Goal: Use online tool/utility: Utilize a website feature to perform a specific function

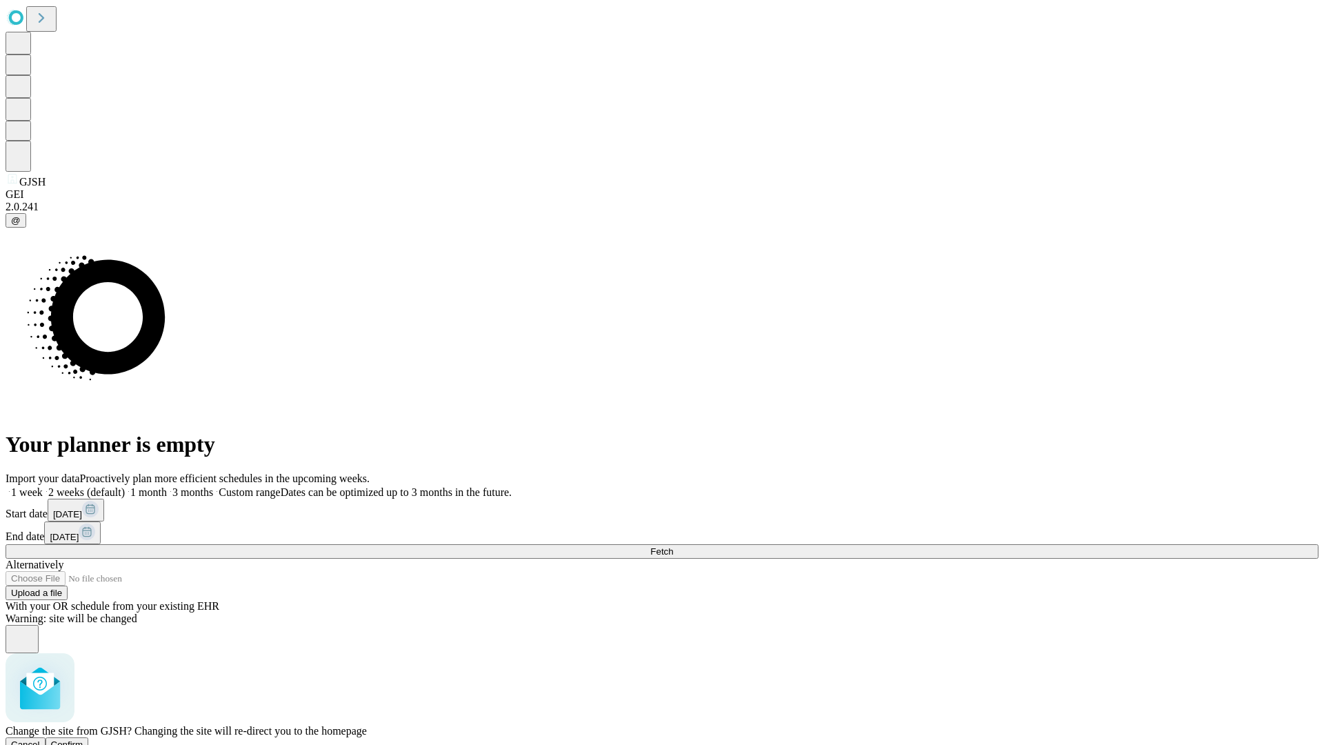
click at [83, 739] on span "Confirm" at bounding box center [67, 744] width 32 height 10
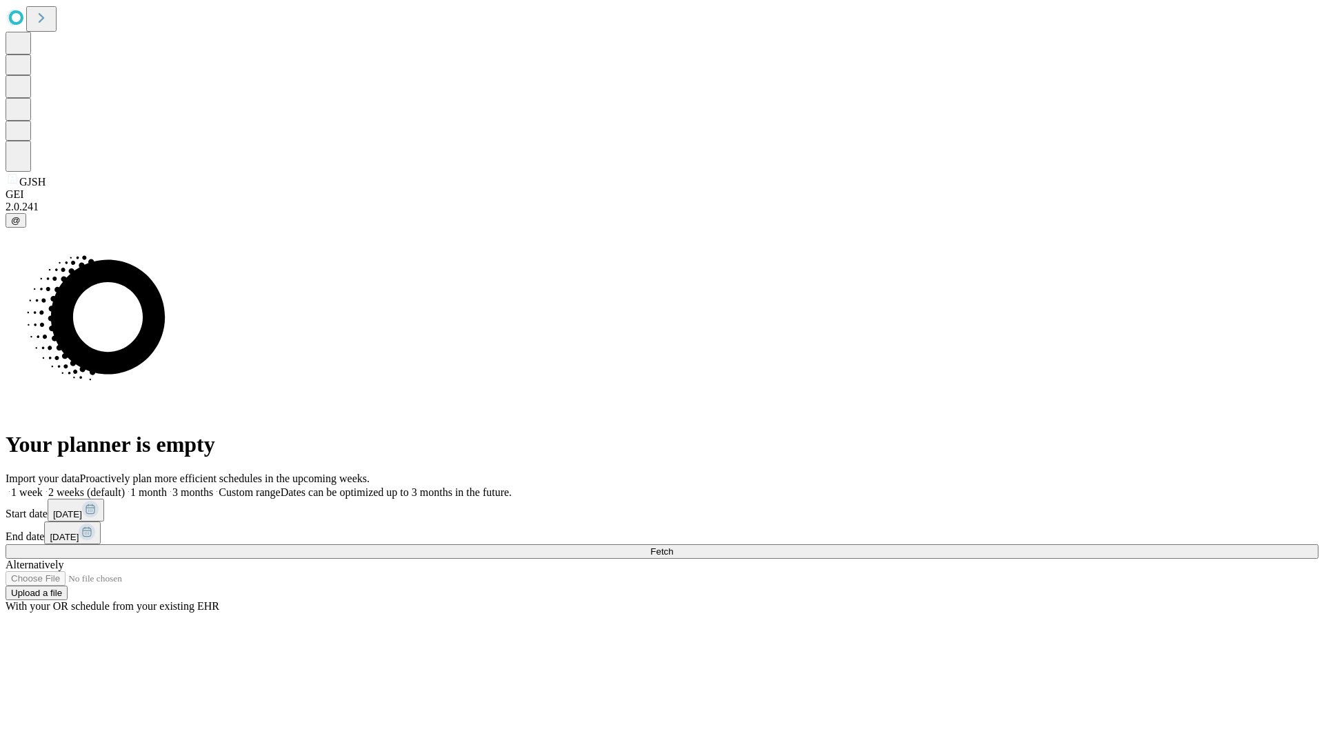
click at [167, 486] on label "1 month" at bounding box center [146, 492] width 42 height 12
click at [673, 546] on span "Fetch" at bounding box center [661, 551] width 23 height 10
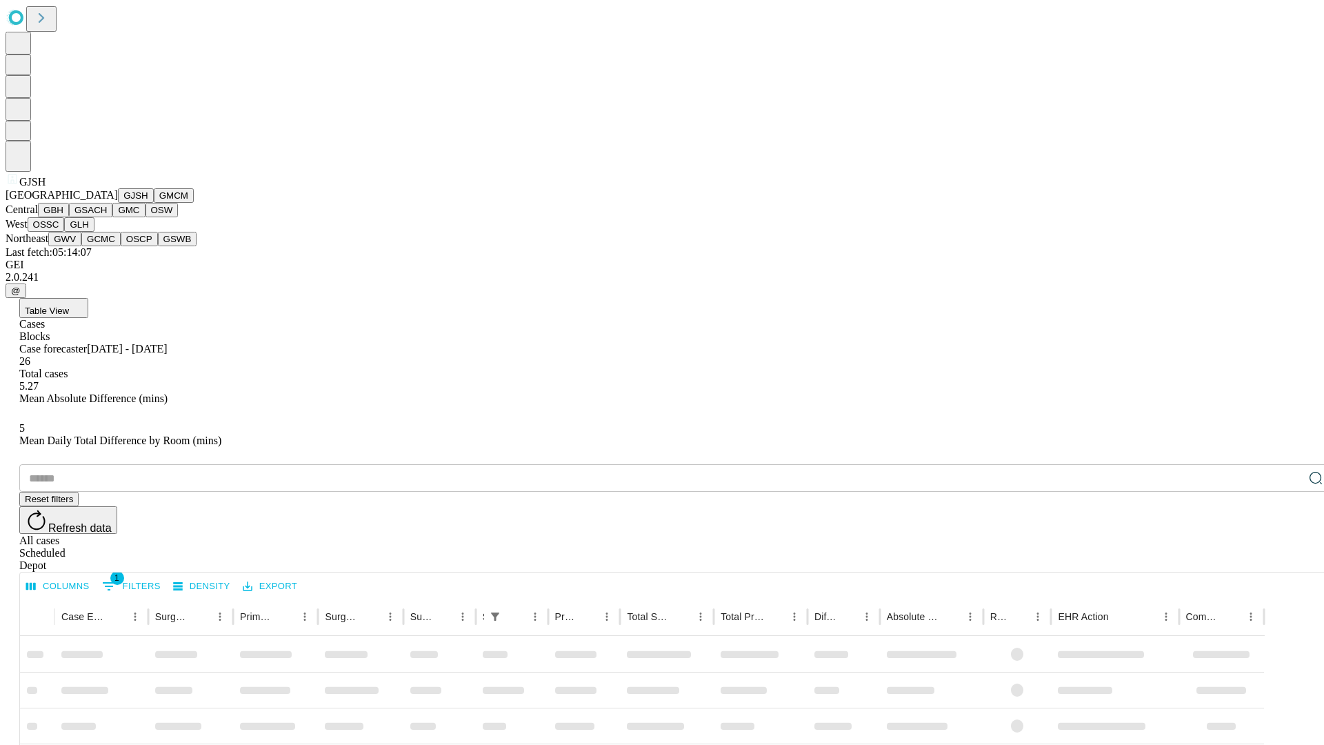
click at [154, 203] on button "GMCM" at bounding box center [174, 195] width 40 height 14
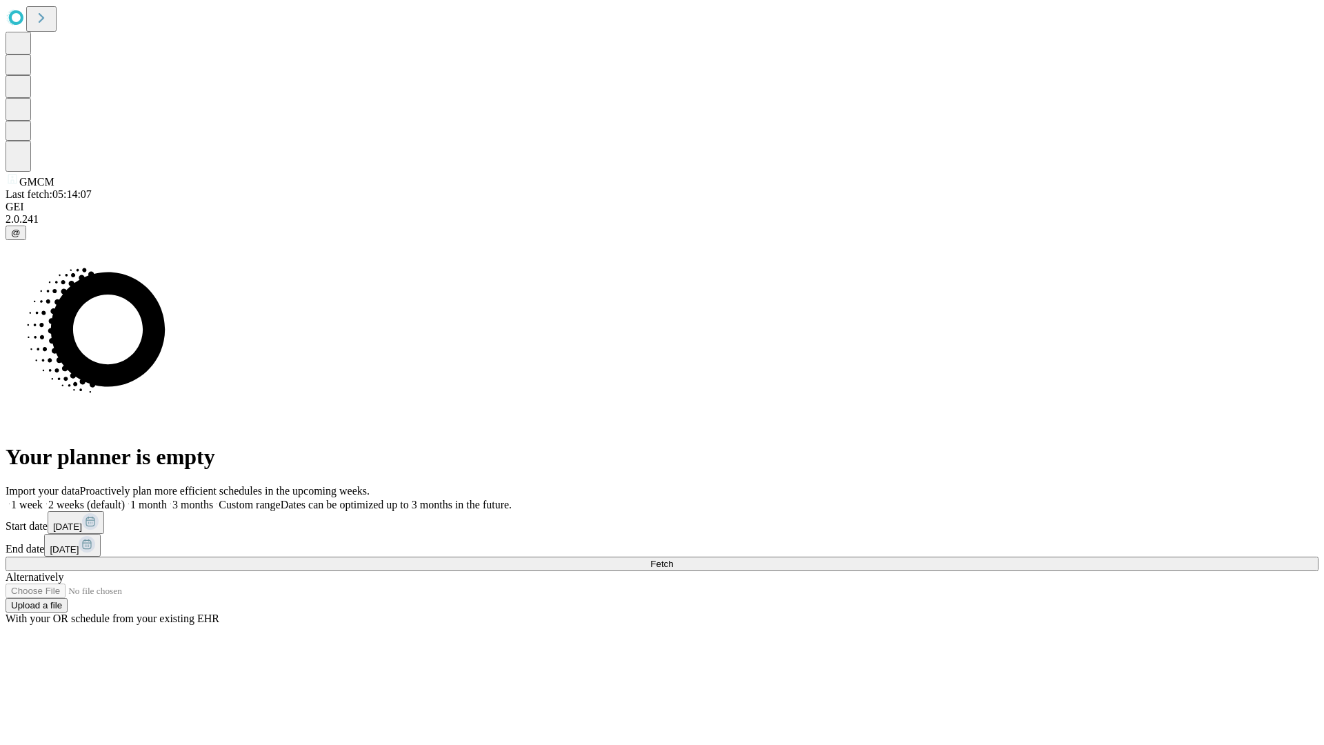
click at [167, 499] on label "1 month" at bounding box center [146, 505] width 42 height 12
click at [673, 559] on span "Fetch" at bounding box center [661, 564] width 23 height 10
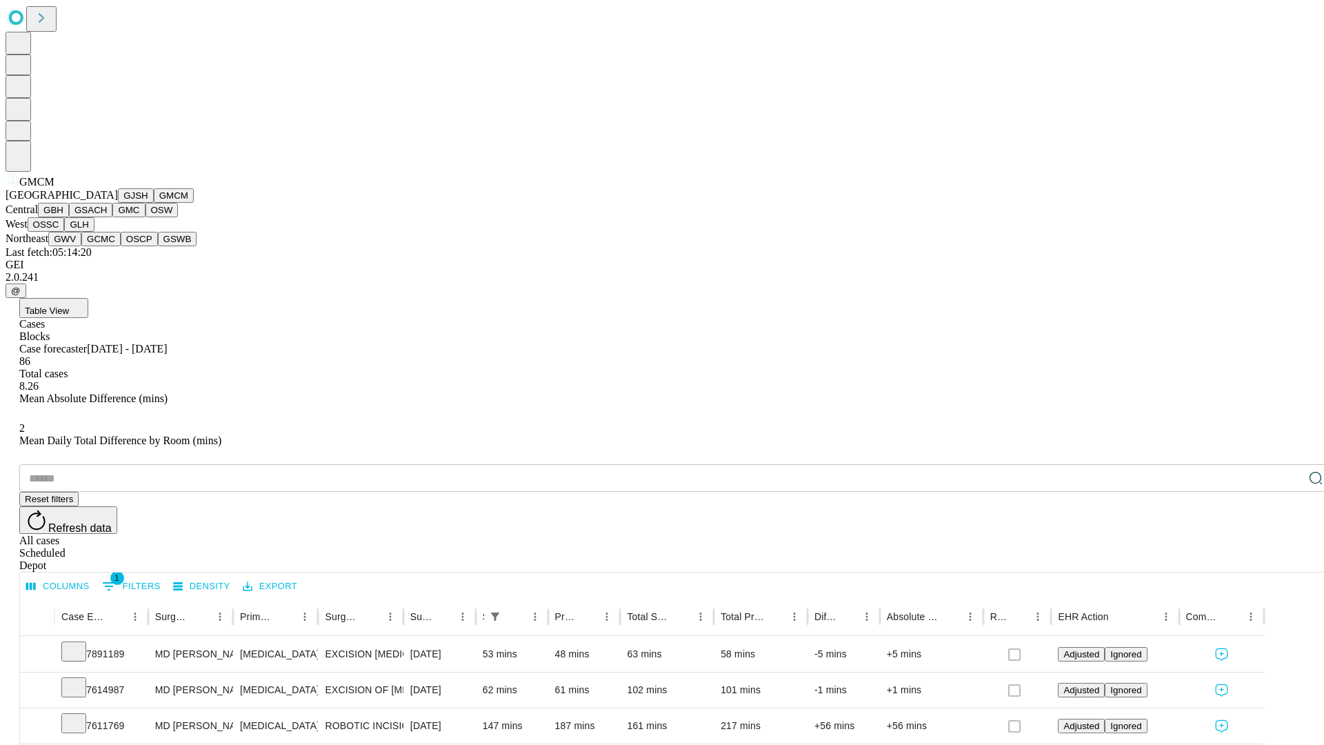
click at [69, 217] on button "GBH" at bounding box center [53, 210] width 31 height 14
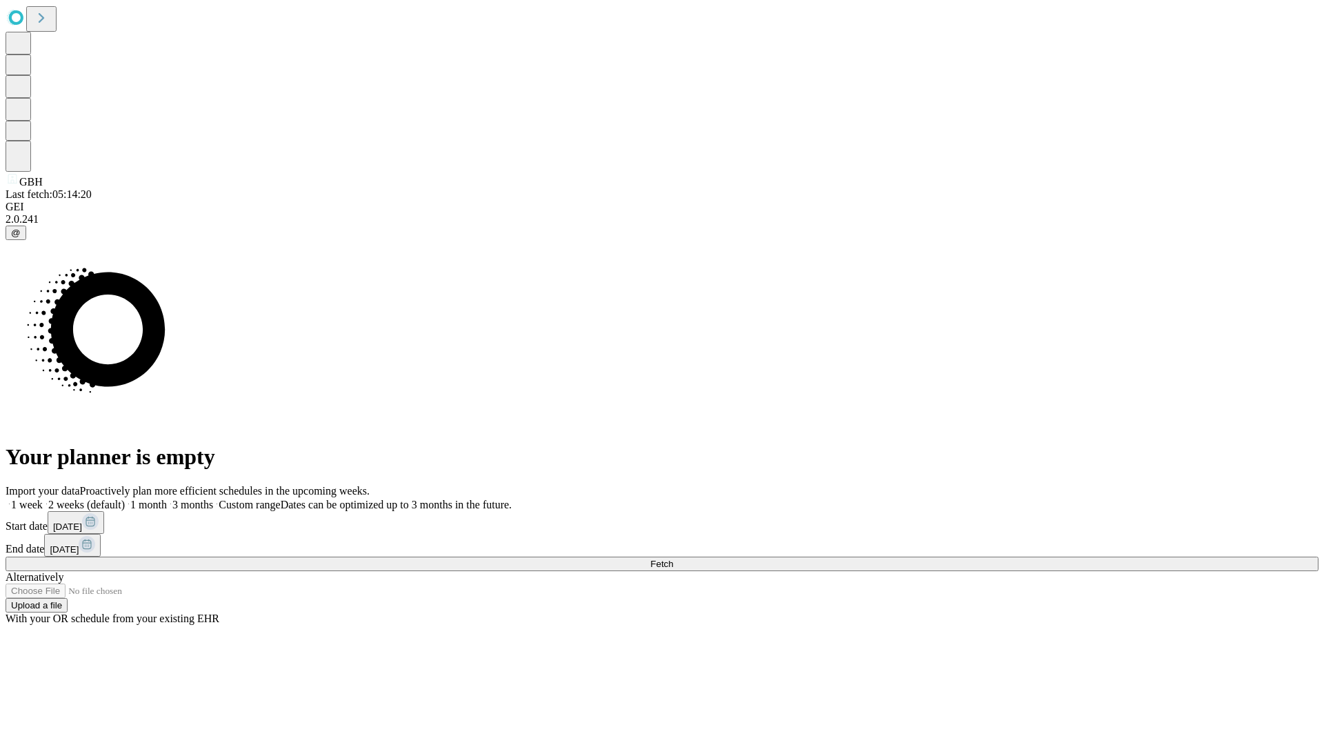
click at [167, 499] on label "1 month" at bounding box center [146, 505] width 42 height 12
click at [673, 559] on span "Fetch" at bounding box center [661, 564] width 23 height 10
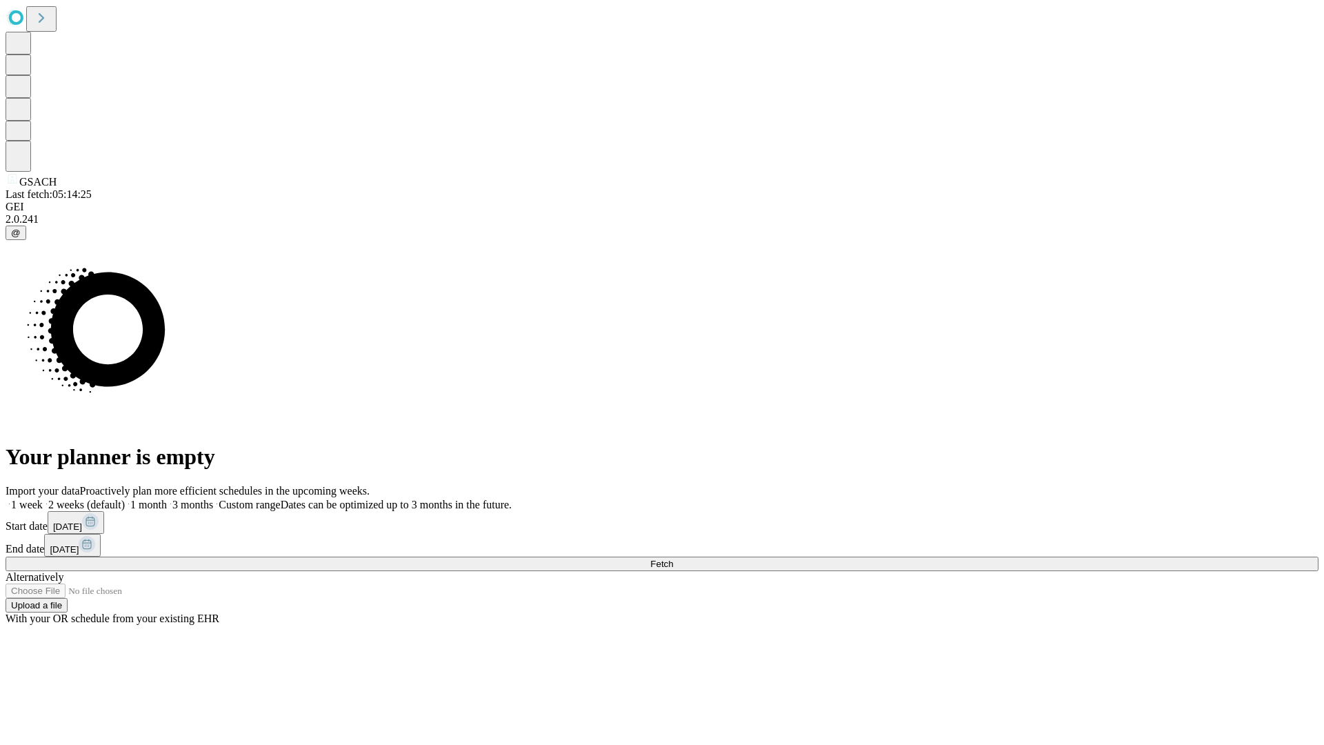
click at [167, 499] on label "1 month" at bounding box center [146, 505] width 42 height 12
click at [673, 559] on span "Fetch" at bounding box center [661, 564] width 23 height 10
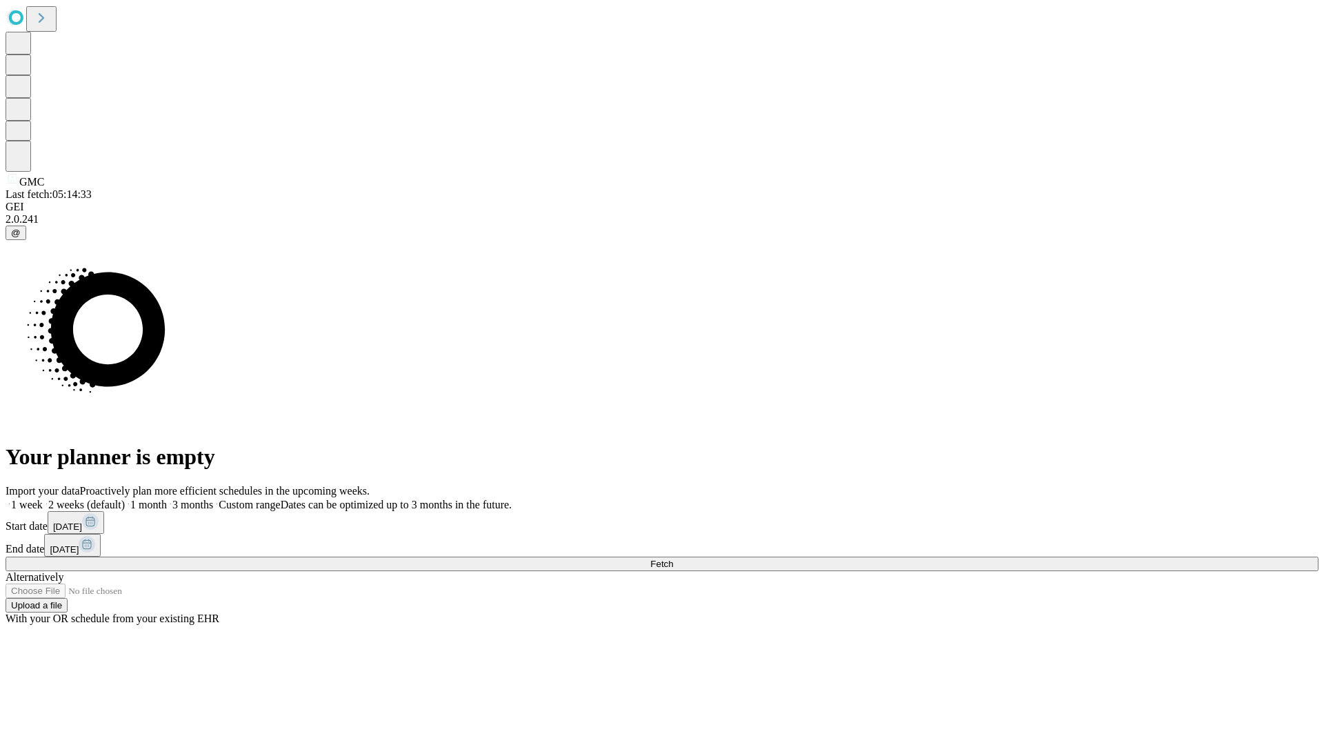
click at [167, 499] on label "1 month" at bounding box center [146, 505] width 42 height 12
click at [673, 559] on span "Fetch" at bounding box center [661, 564] width 23 height 10
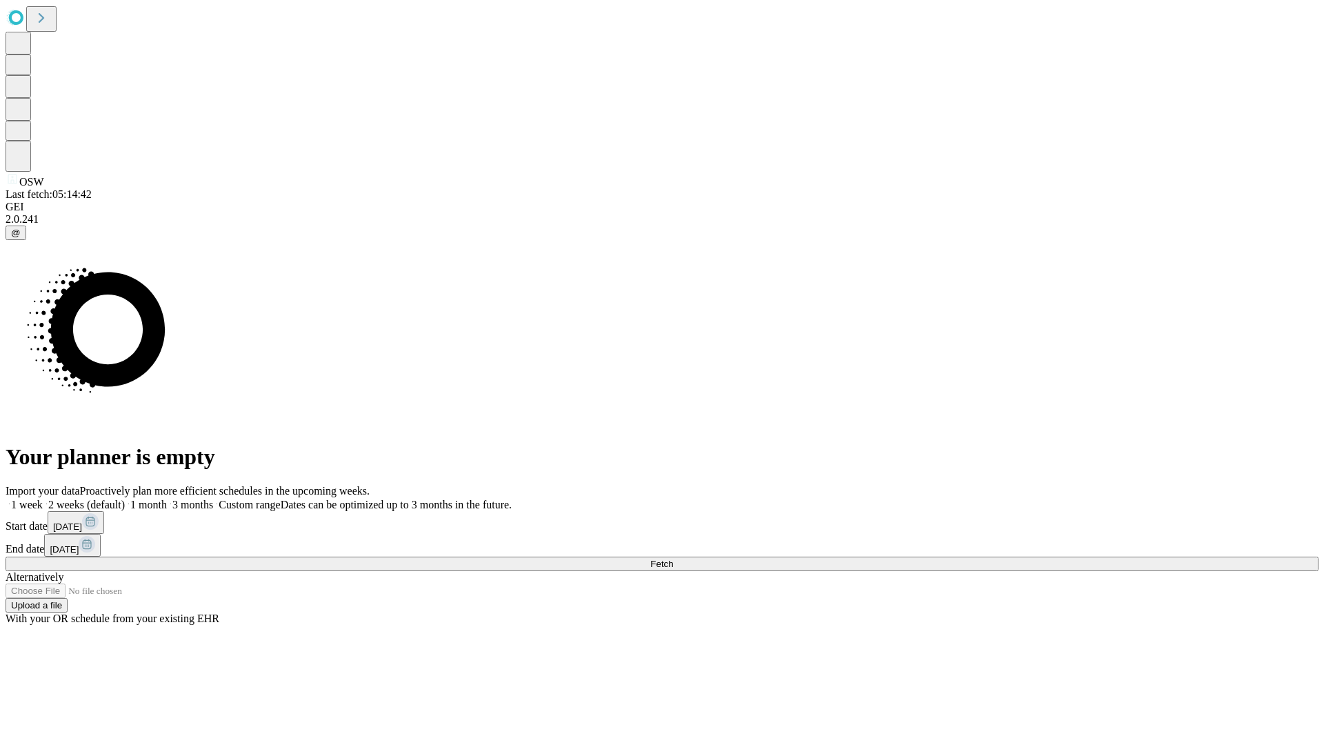
click at [167, 499] on label "1 month" at bounding box center [146, 505] width 42 height 12
click at [673, 559] on span "Fetch" at bounding box center [661, 564] width 23 height 10
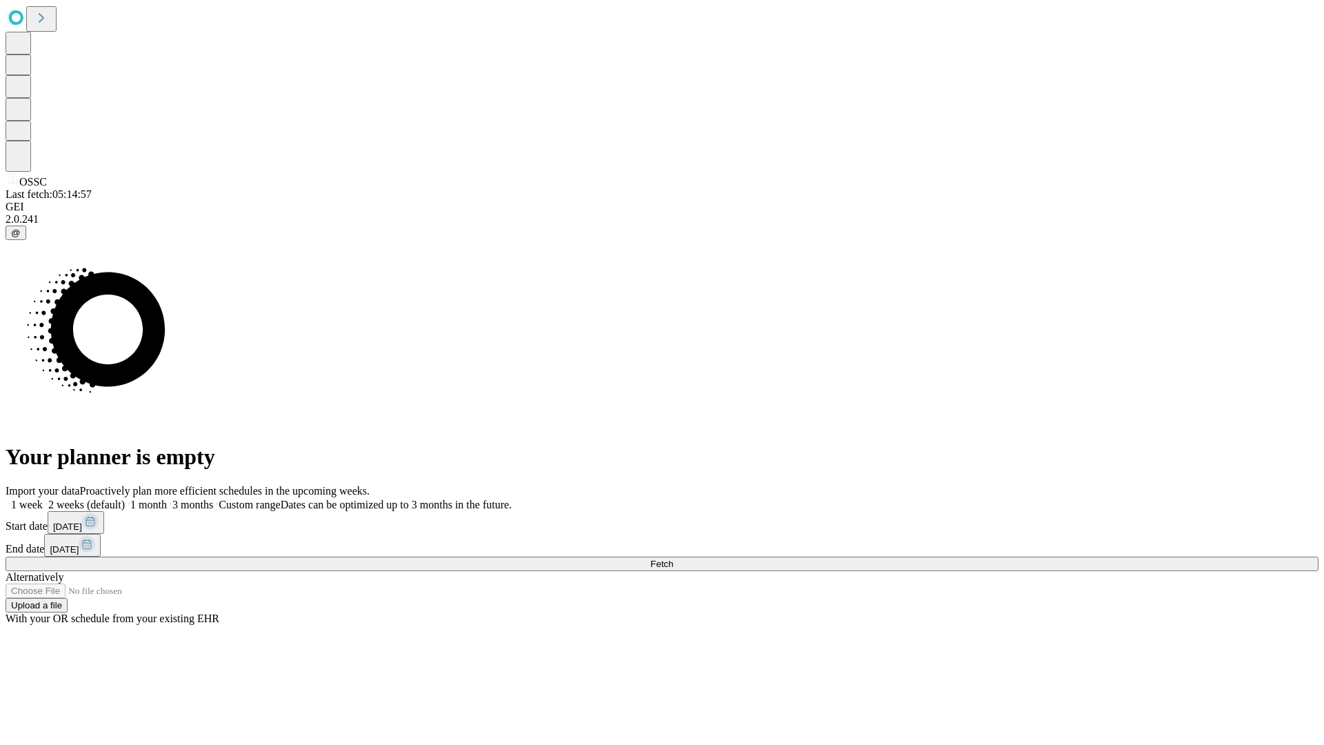
click at [673, 559] on span "Fetch" at bounding box center [661, 564] width 23 height 10
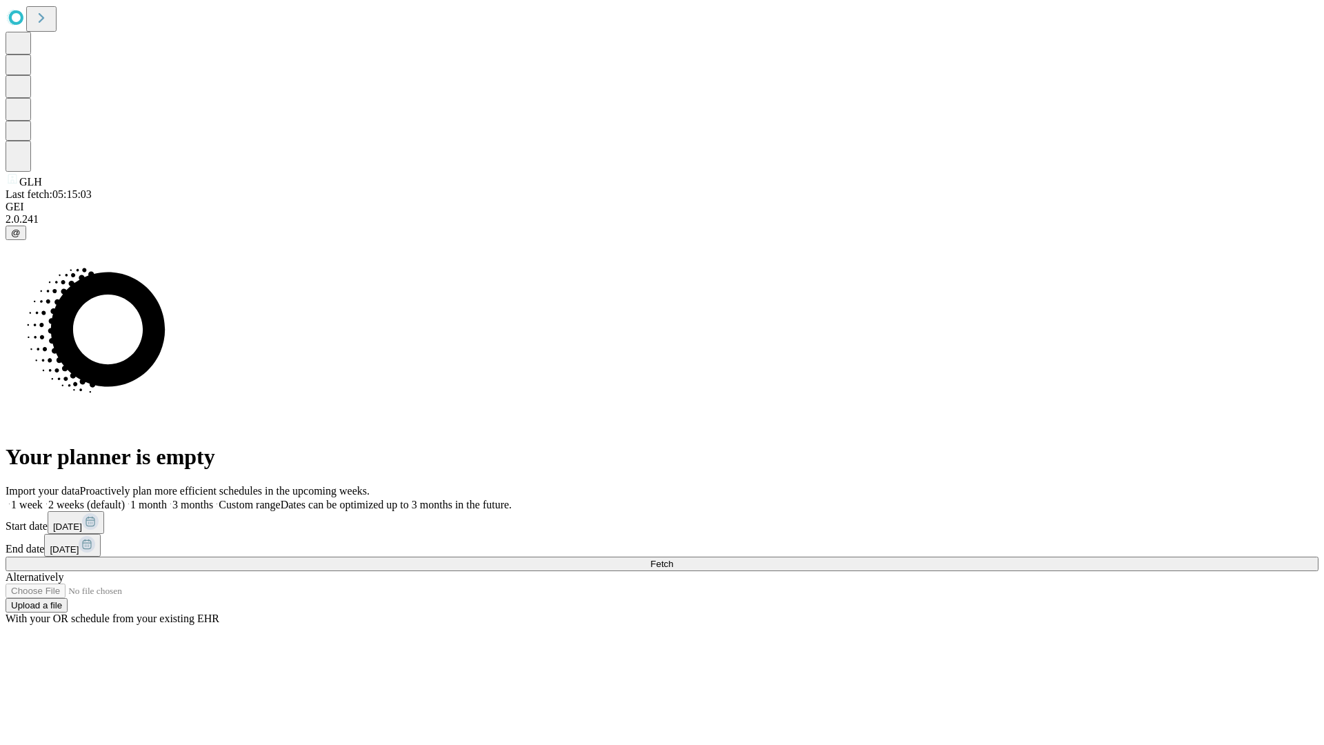
click at [673, 559] on span "Fetch" at bounding box center [661, 564] width 23 height 10
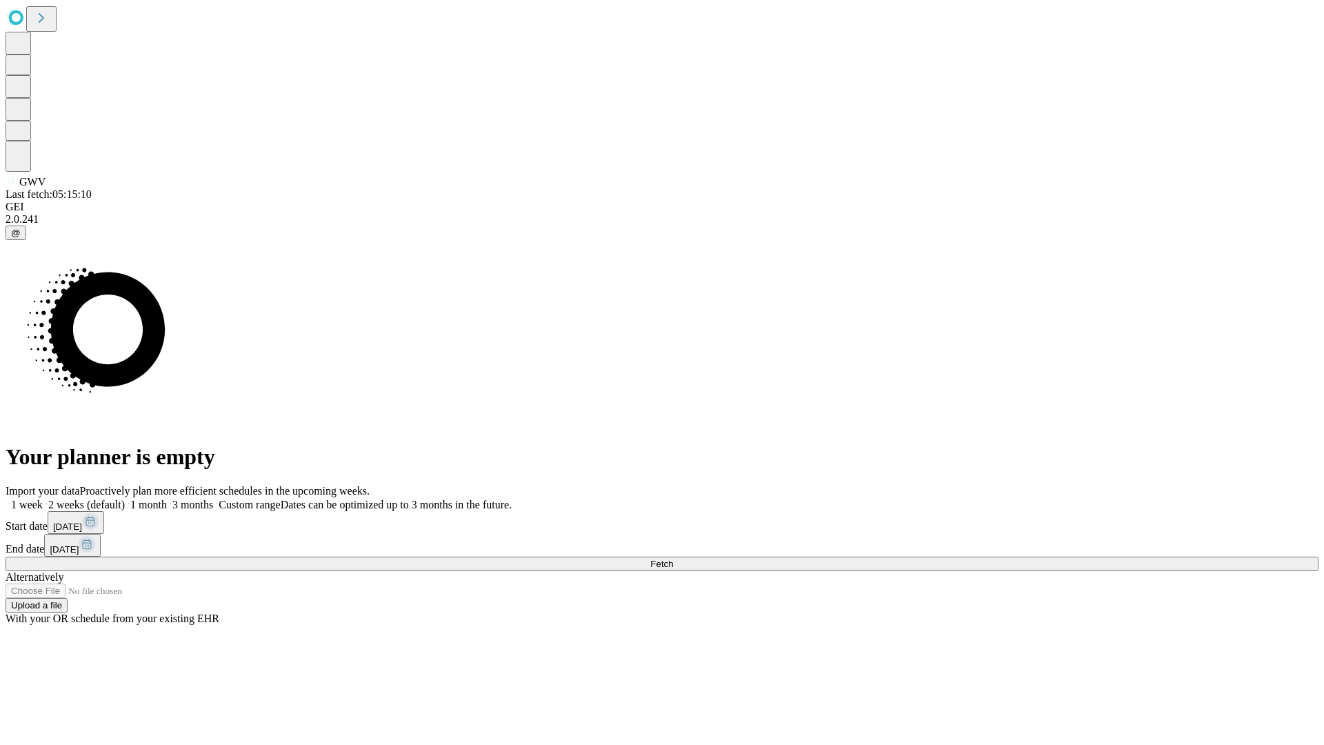
click at [167, 499] on label "1 month" at bounding box center [146, 505] width 42 height 12
click at [673, 559] on span "Fetch" at bounding box center [661, 564] width 23 height 10
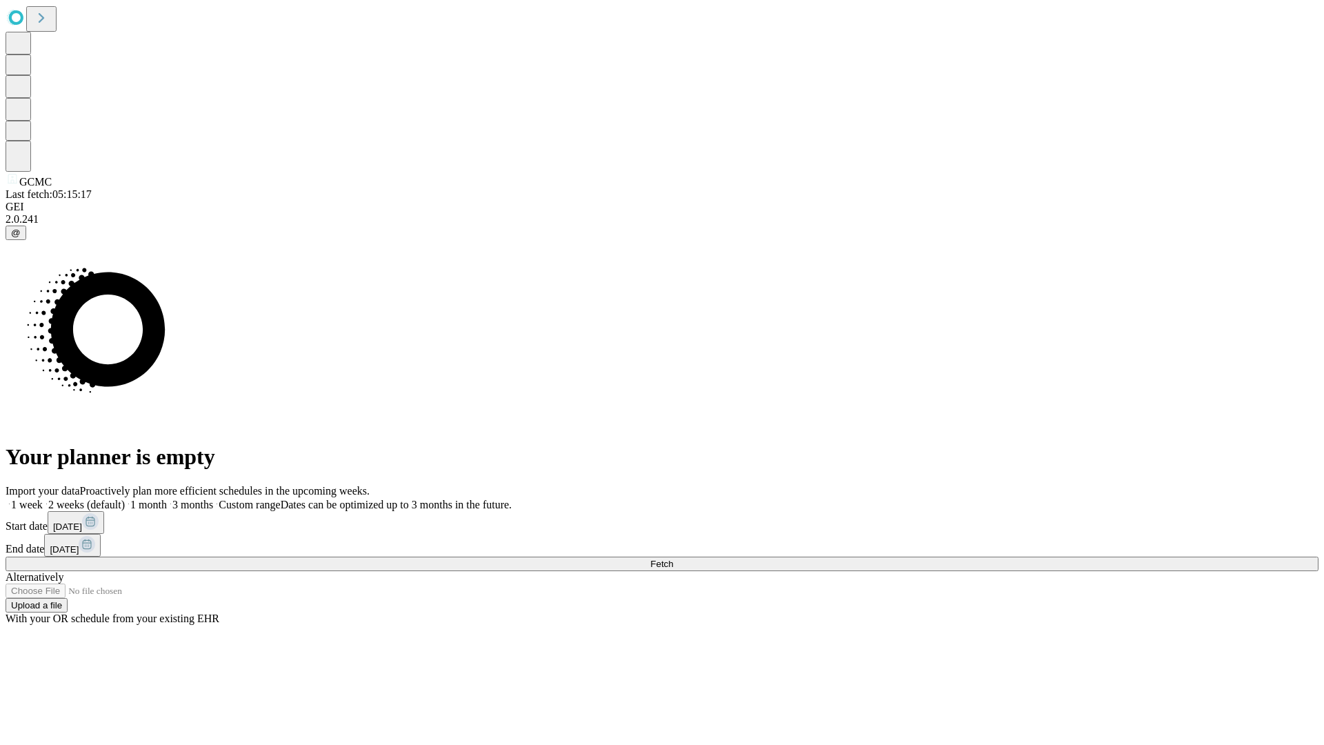
click at [167, 499] on label "1 month" at bounding box center [146, 505] width 42 height 12
click at [673, 559] on span "Fetch" at bounding box center [661, 564] width 23 height 10
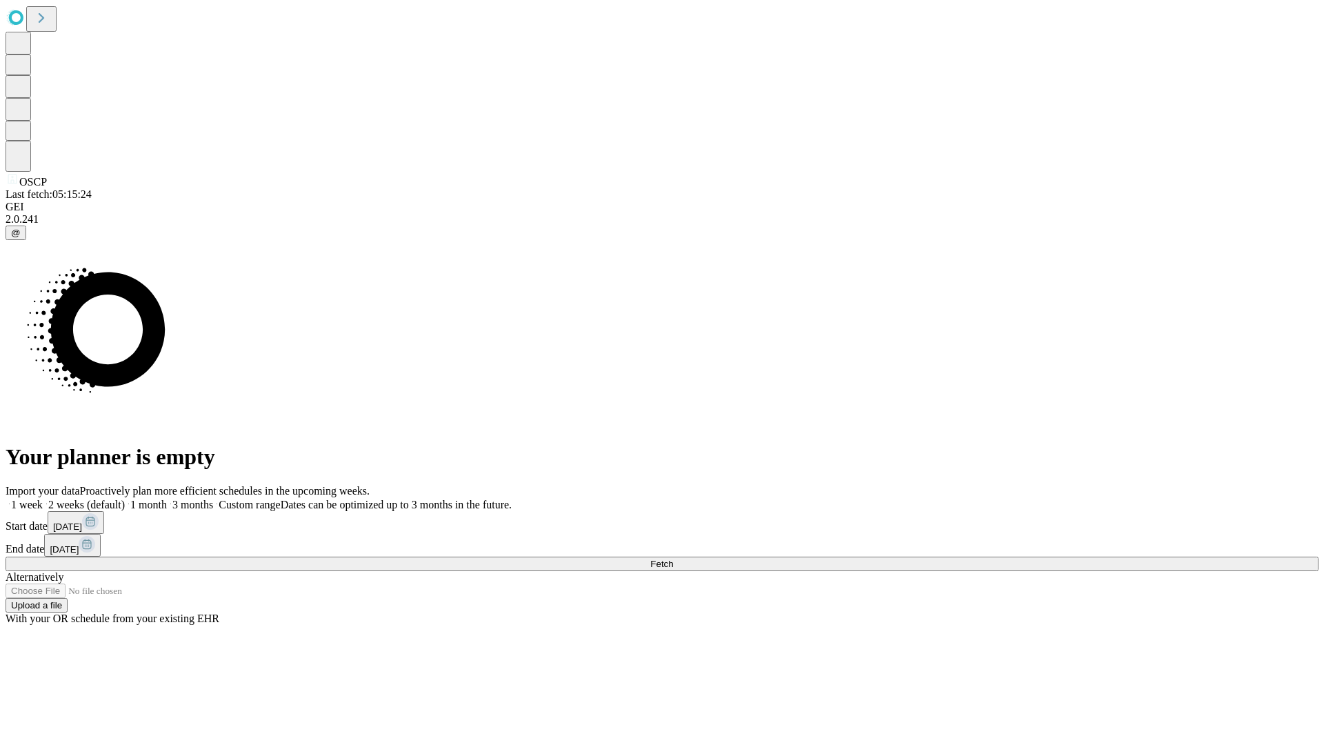
click at [167, 499] on label "1 month" at bounding box center [146, 505] width 42 height 12
click at [673, 559] on span "Fetch" at bounding box center [661, 564] width 23 height 10
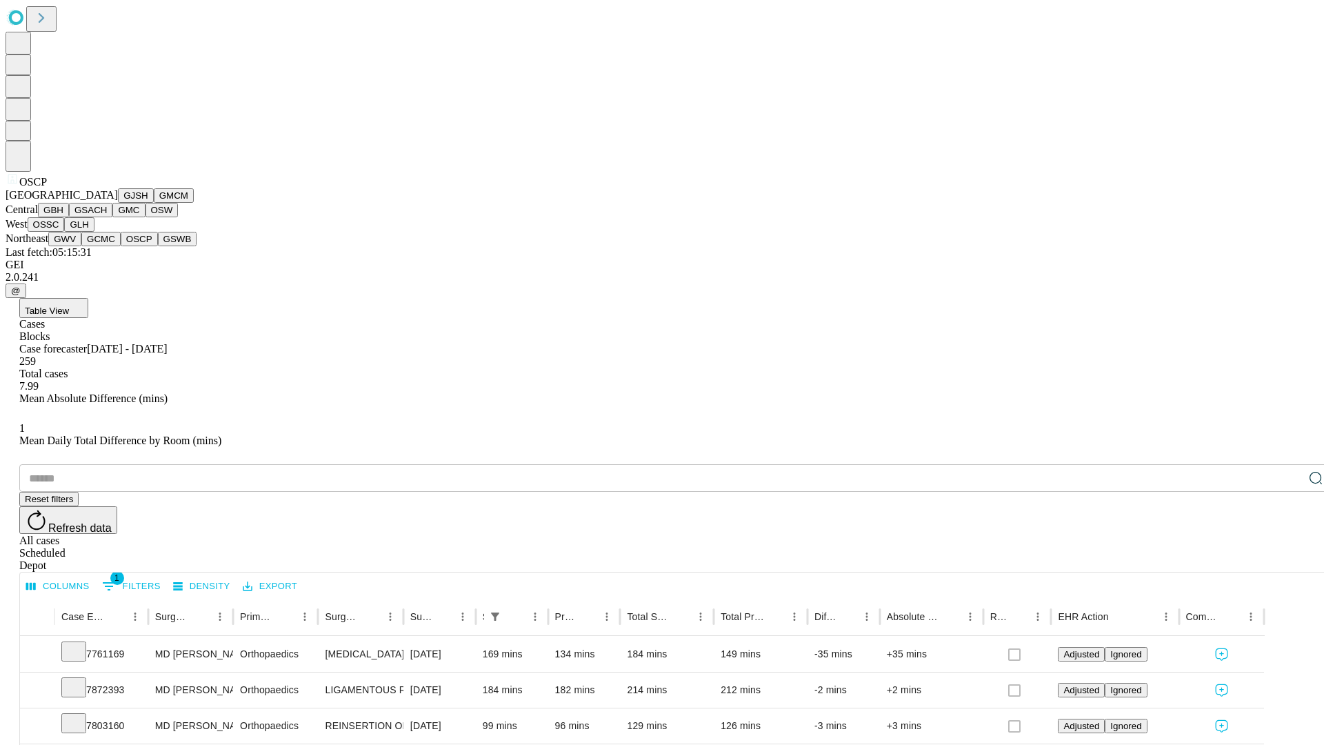
click at [158, 246] on button "GSWB" at bounding box center [177, 239] width 39 height 14
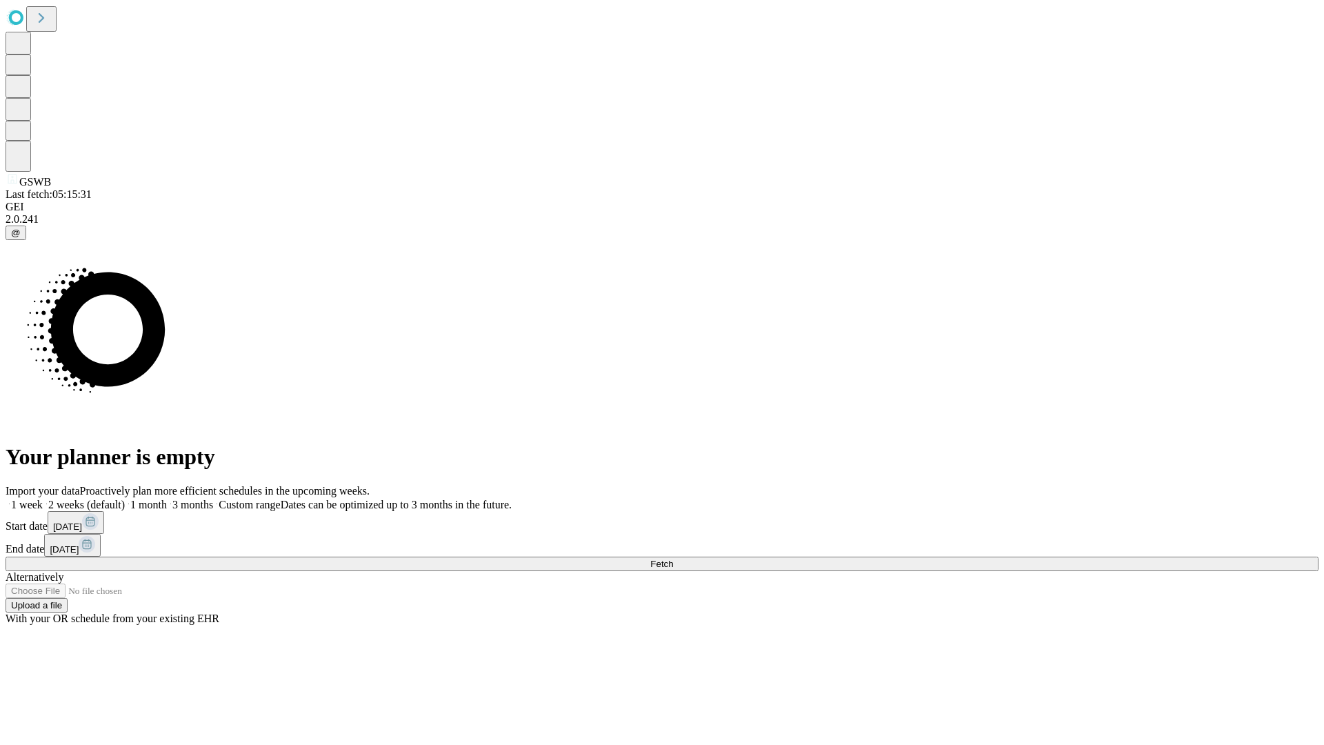
click at [673, 559] on span "Fetch" at bounding box center [661, 564] width 23 height 10
